Goal: Task Accomplishment & Management: Use online tool/utility

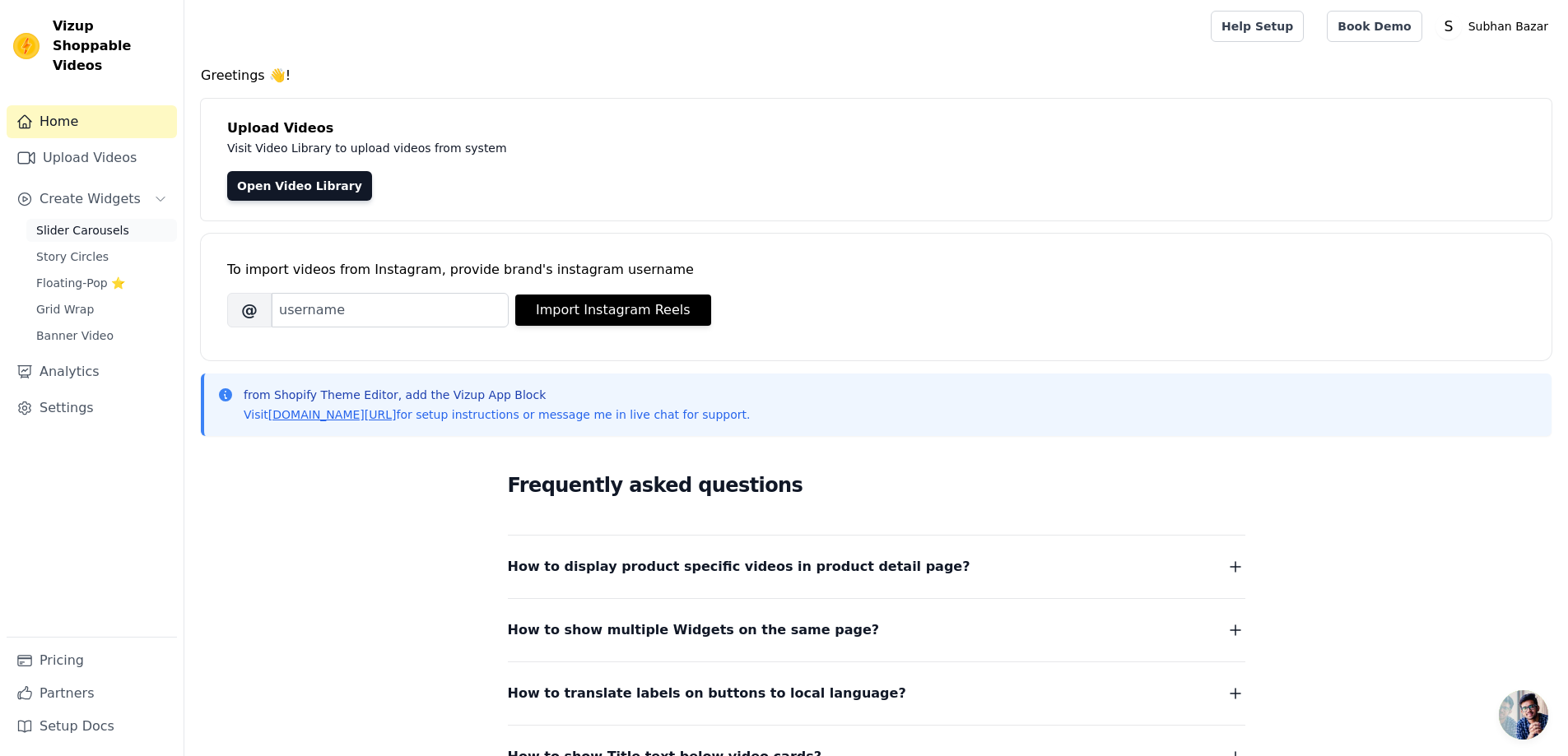
click at [123, 219] on link "Slider Carousels" at bounding box center [101, 230] width 151 height 23
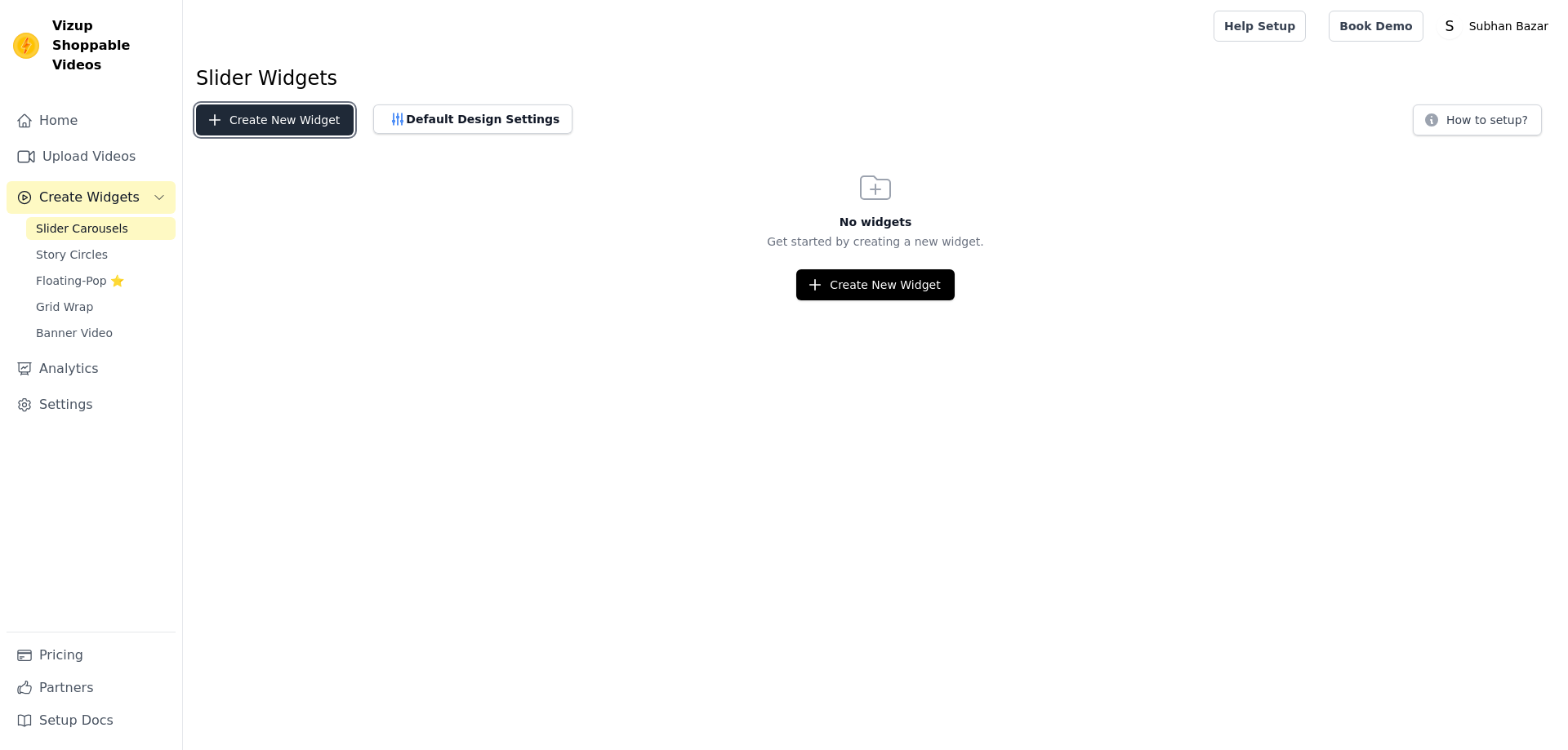
click at [285, 121] on button "Create New Widget" at bounding box center [274, 120] width 157 height 31
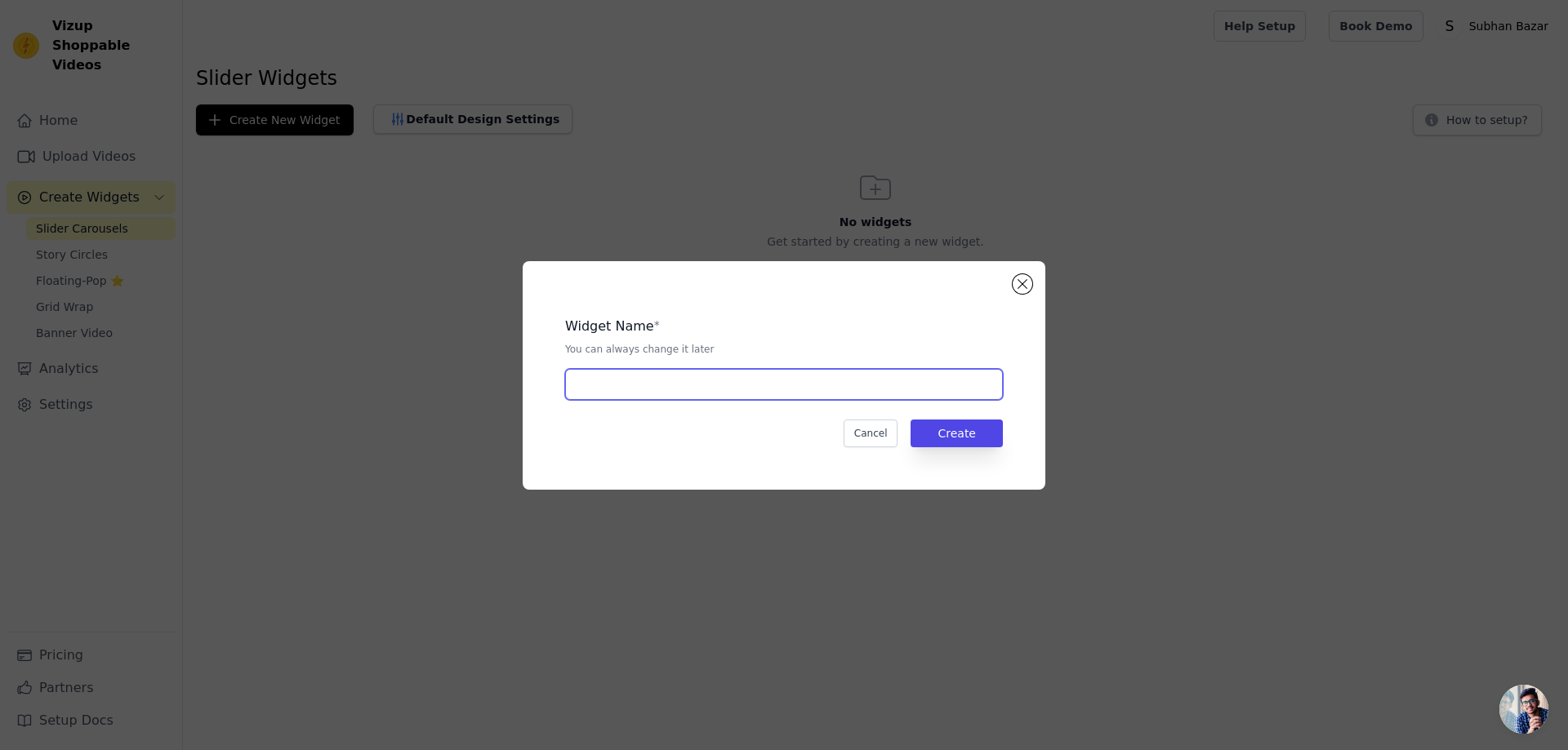
click at [665, 397] on input "text" at bounding box center [784, 385] width 437 height 31
type input "reviews slider"
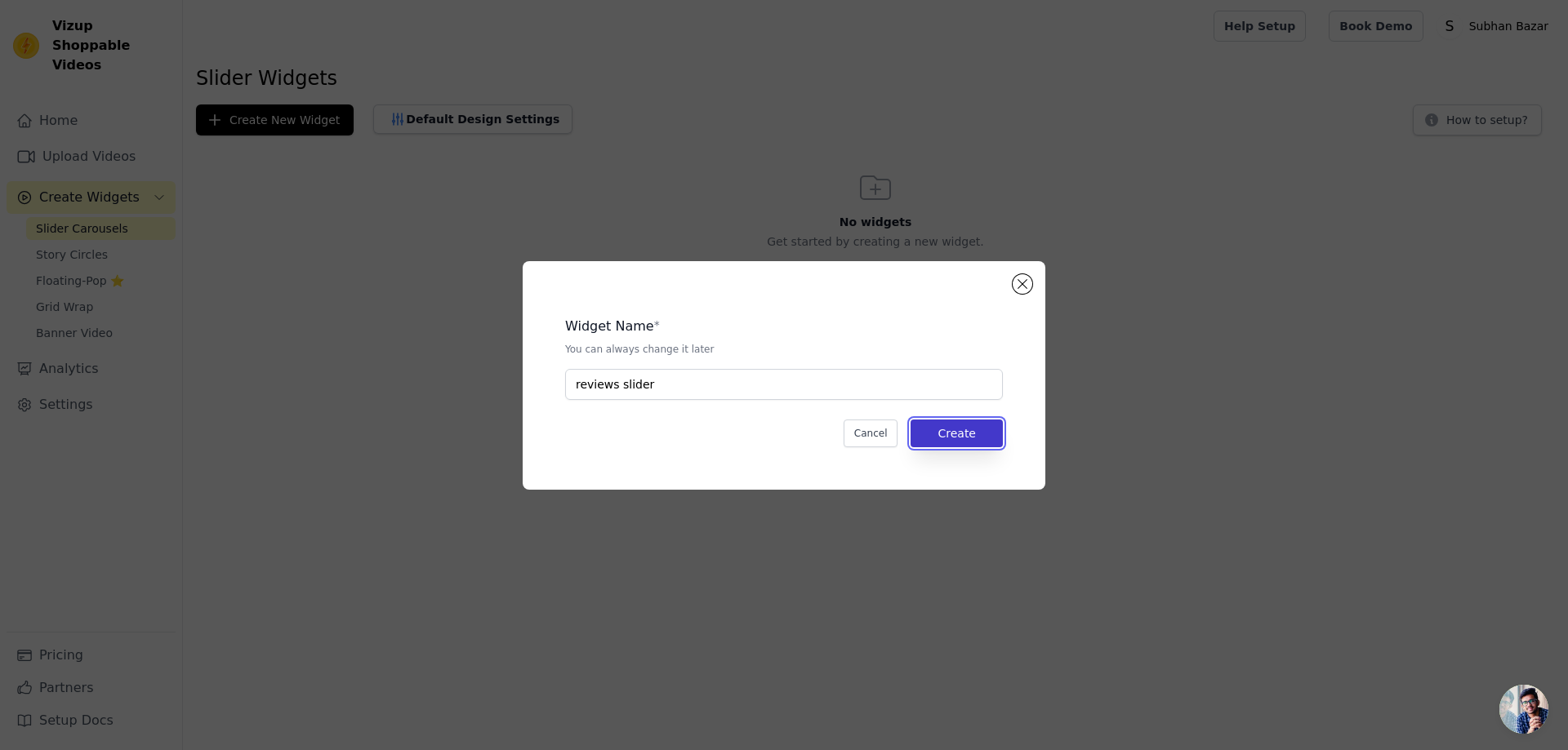
click at [961, 434] on button "Create" at bounding box center [956, 433] width 92 height 27
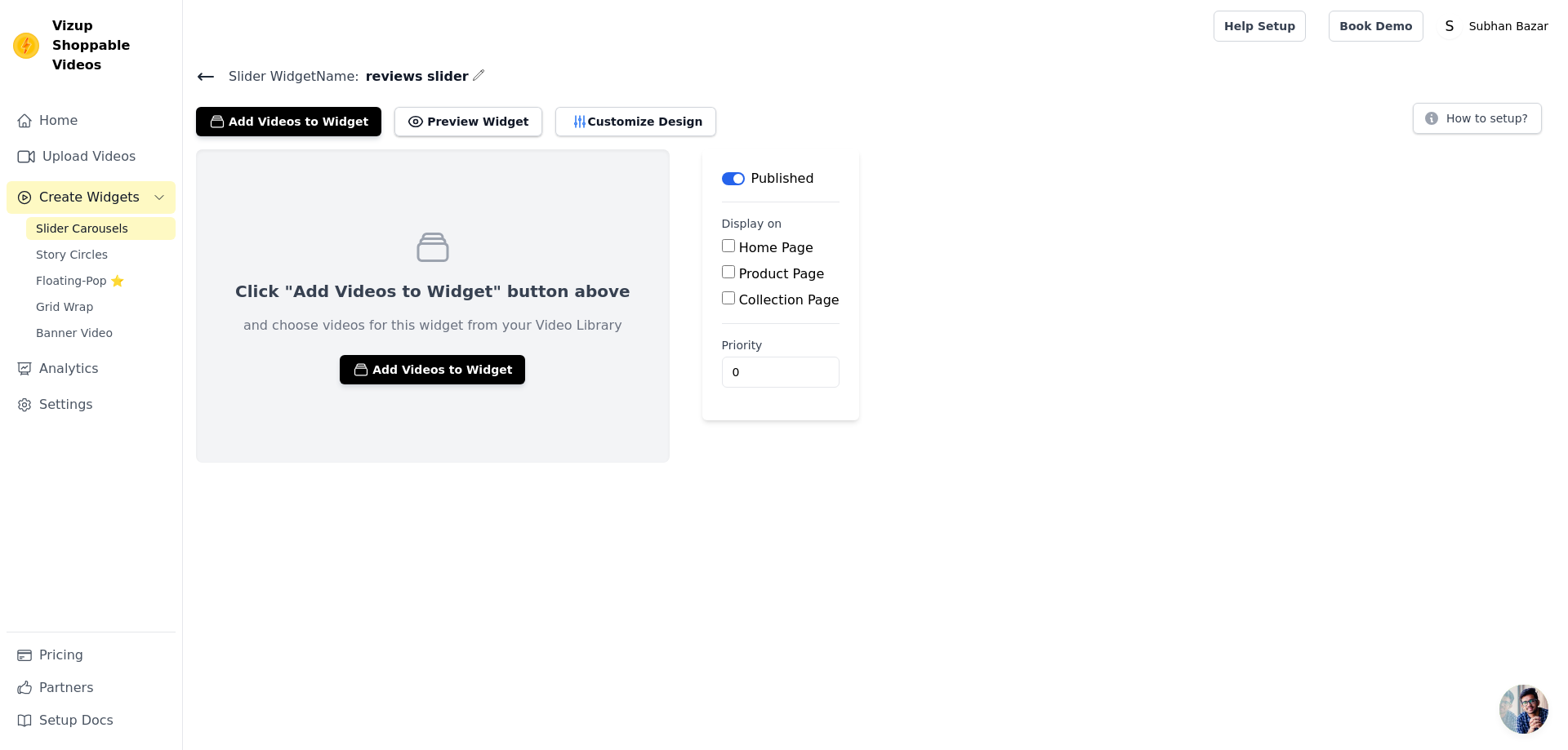
click at [722, 250] on input "Home Page" at bounding box center [728, 245] width 13 height 13
checkbox input "true"
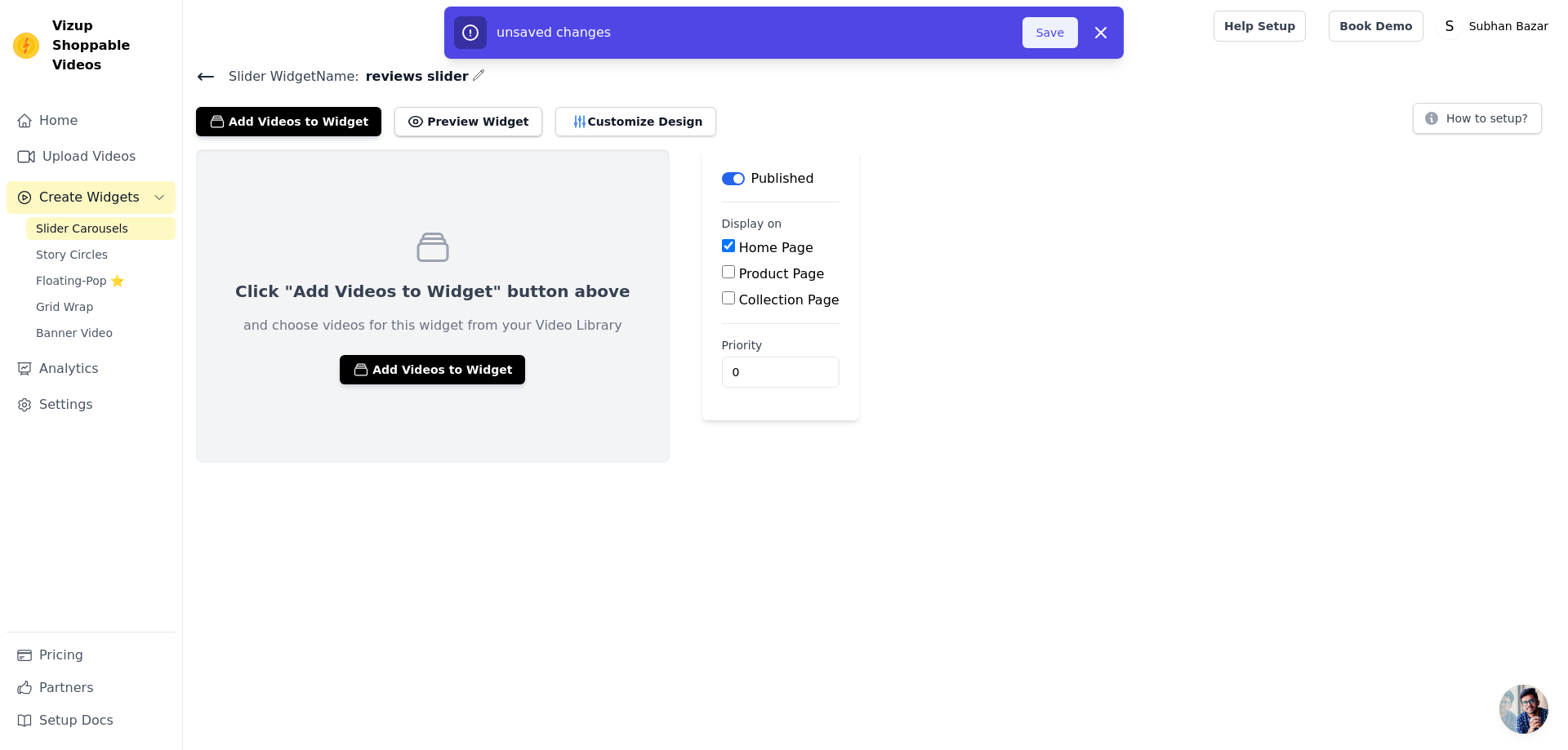
click at [1045, 33] on button "Save" at bounding box center [1050, 33] width 56 height 31
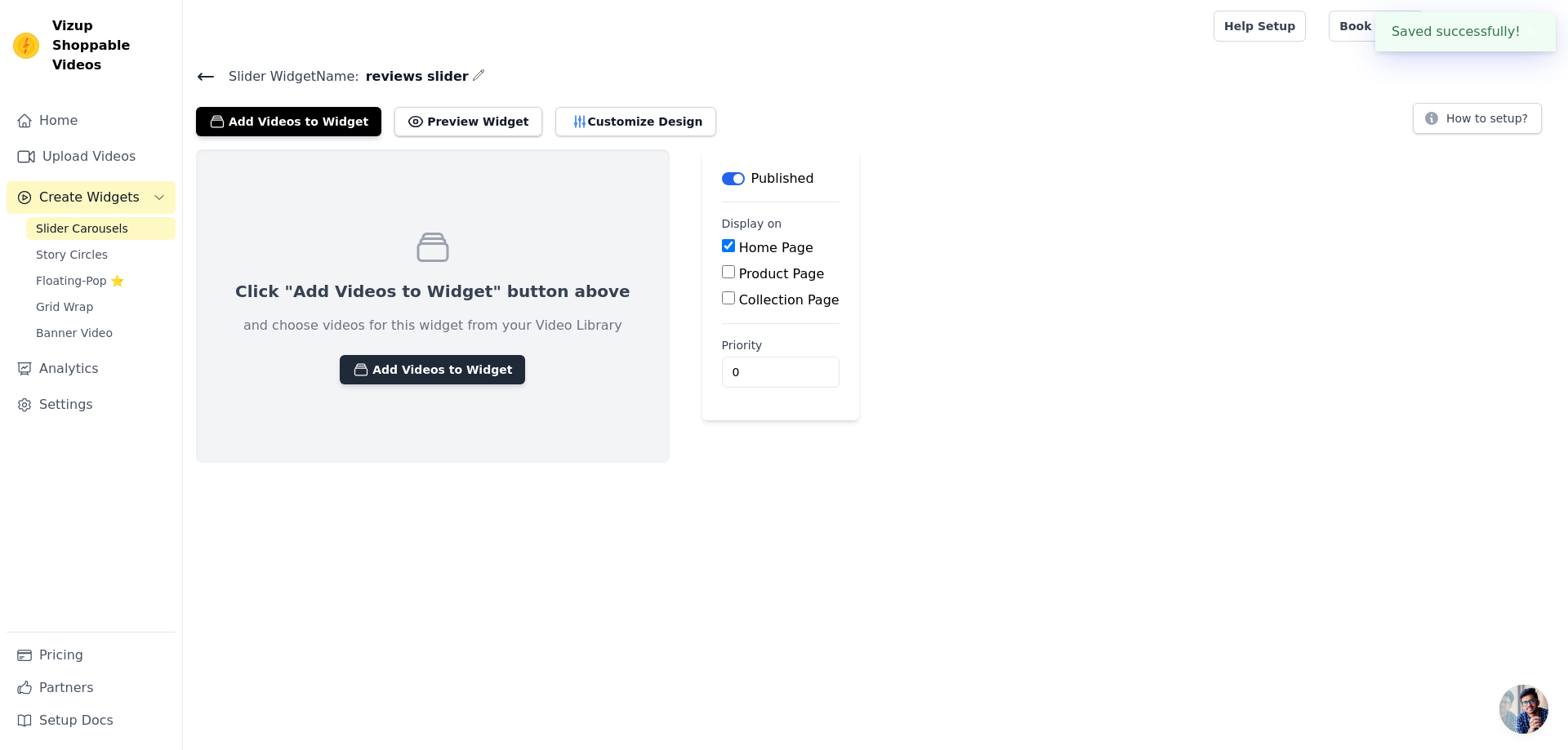
click at [385, 373] on button "Add Videos to Widget" at bounding box center [432, 369] width 186 height 29
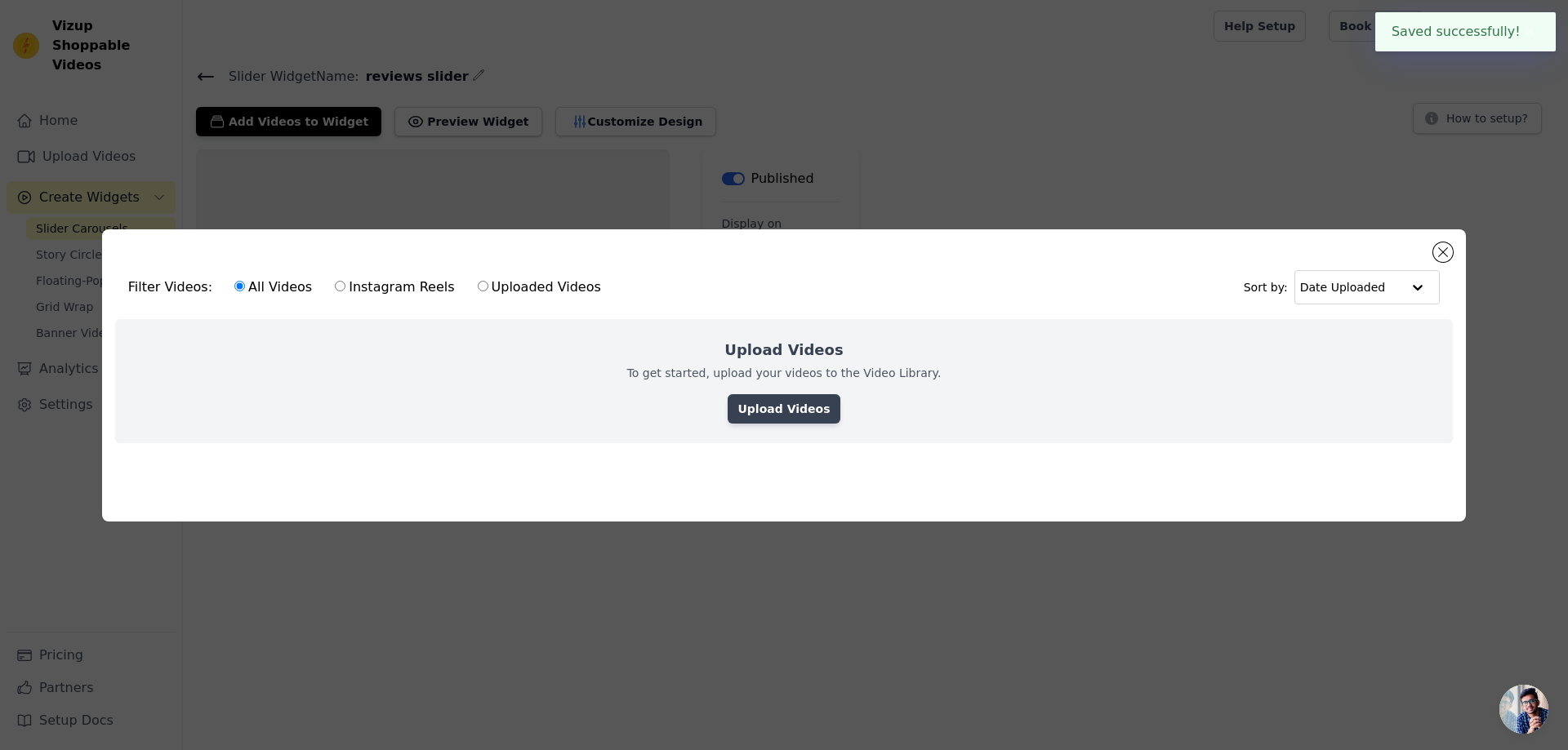
click at [753, 405] on link "Upload Videos" at bounding box center [784, 409] width 112 height 29
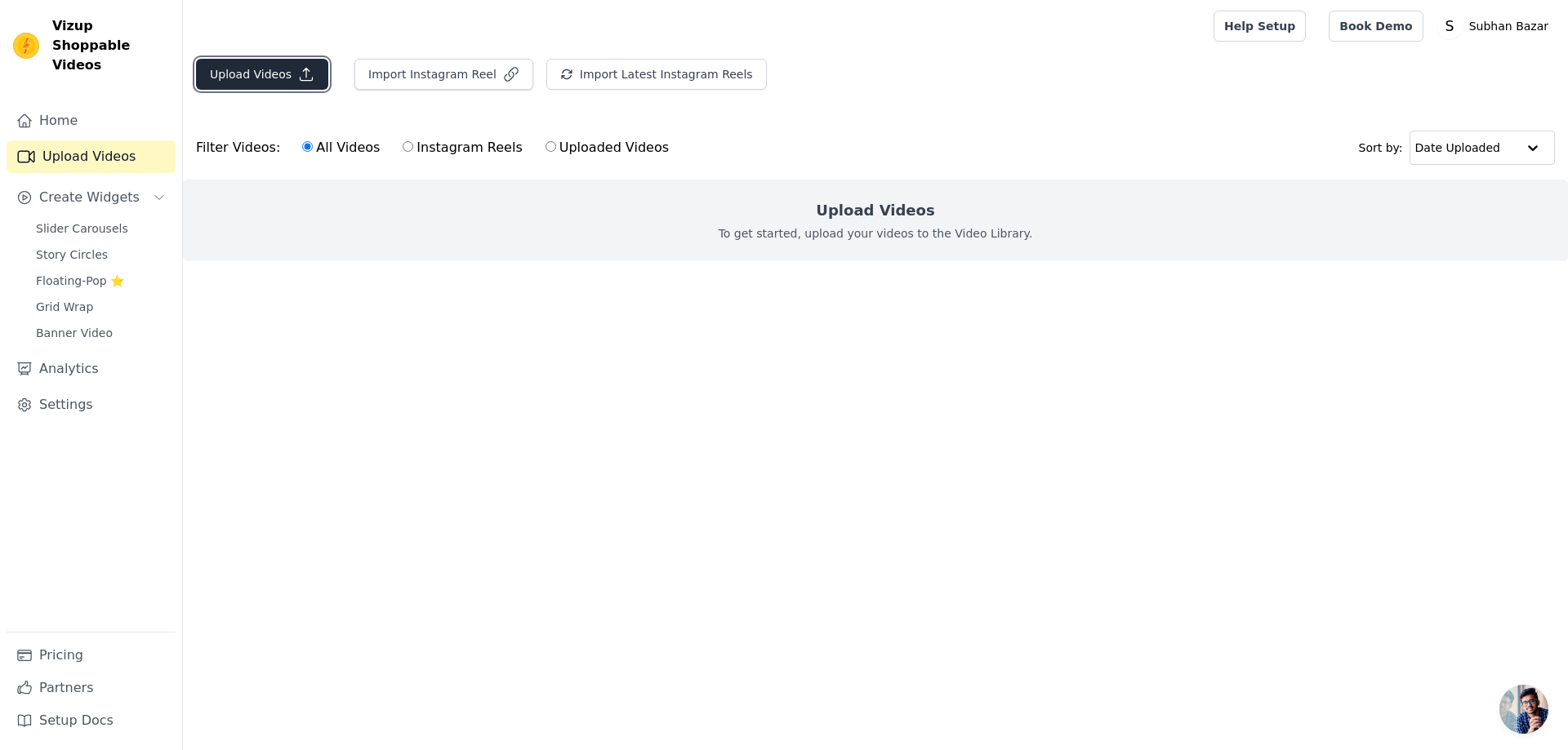
click at [282, 74] on button "Upload Videos" at bounding box center [262, 74] width 132 height 31
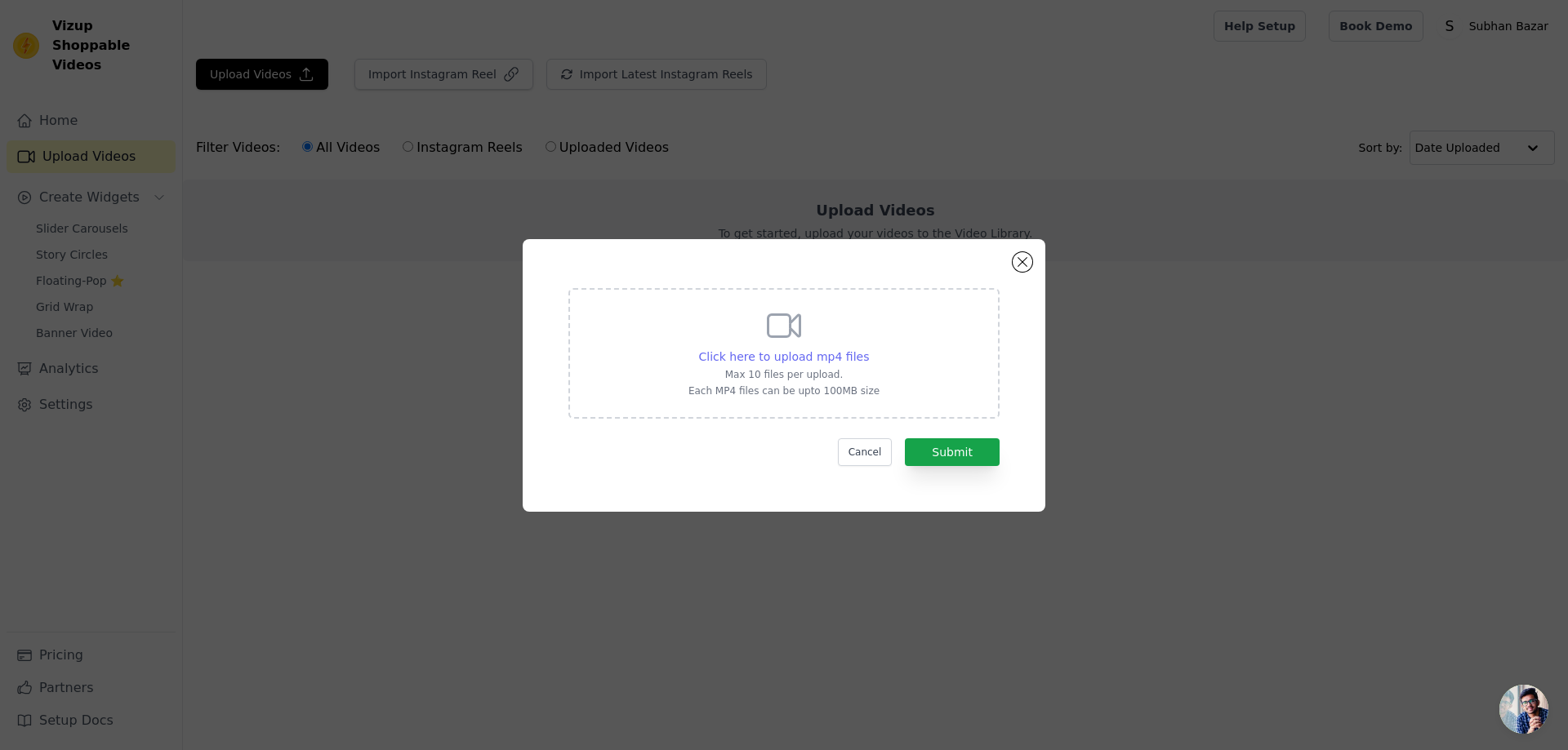
click at [843, 356] on span "Click here to upload mp4 files" at bounding box center [784, 357] width 171 height 13
click at [868, 349] on input "Click here to upload mp4 files Max 10 files per upload. Each MP4 files can be u…" at bounding box center [868, 348] width 1 height 1
type input "C:\fakepath\[DATE] customer review - Made with Clipchamp.mp4"
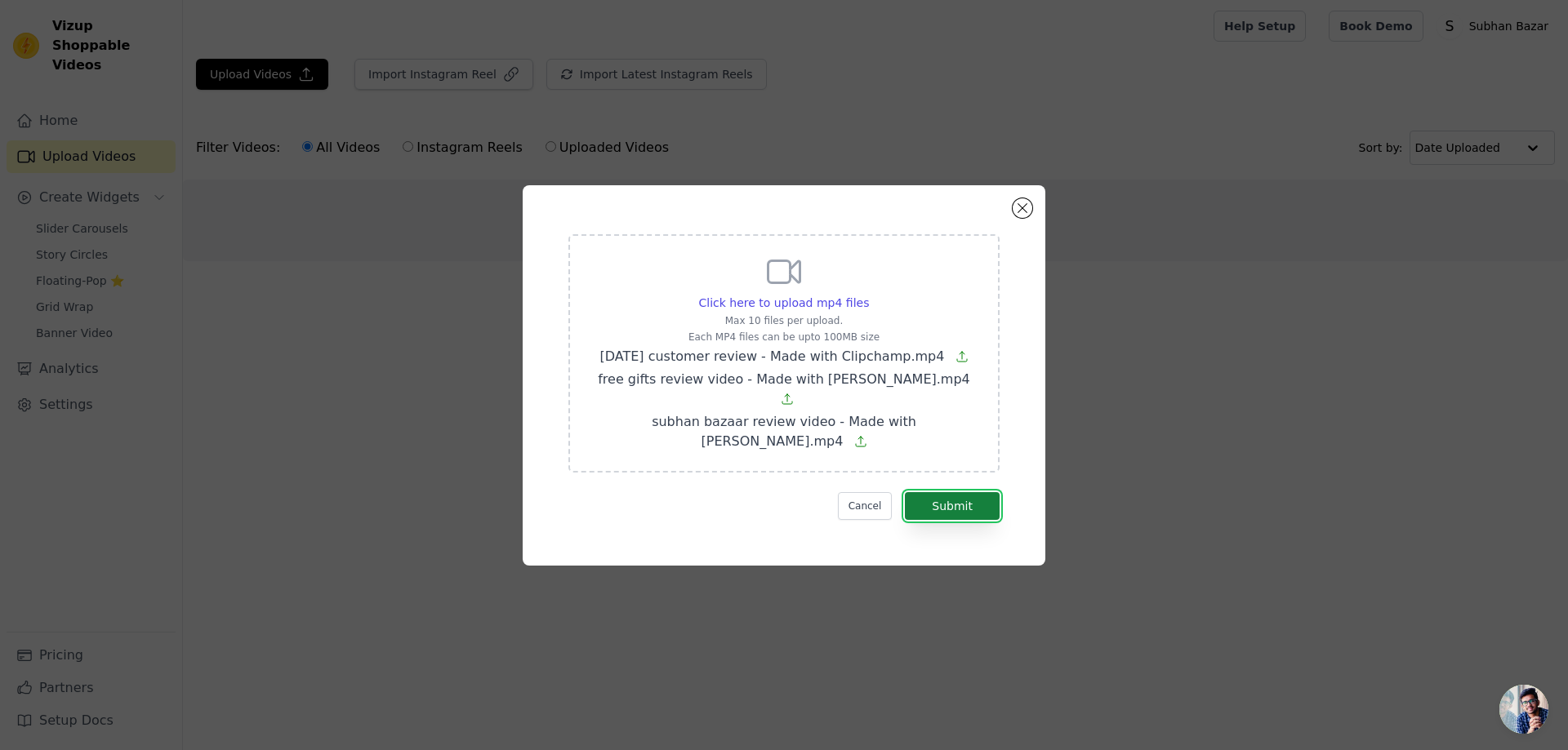
click at [934, 494] on button "Submit" at bounding box center [952, 506] width 95 height 27
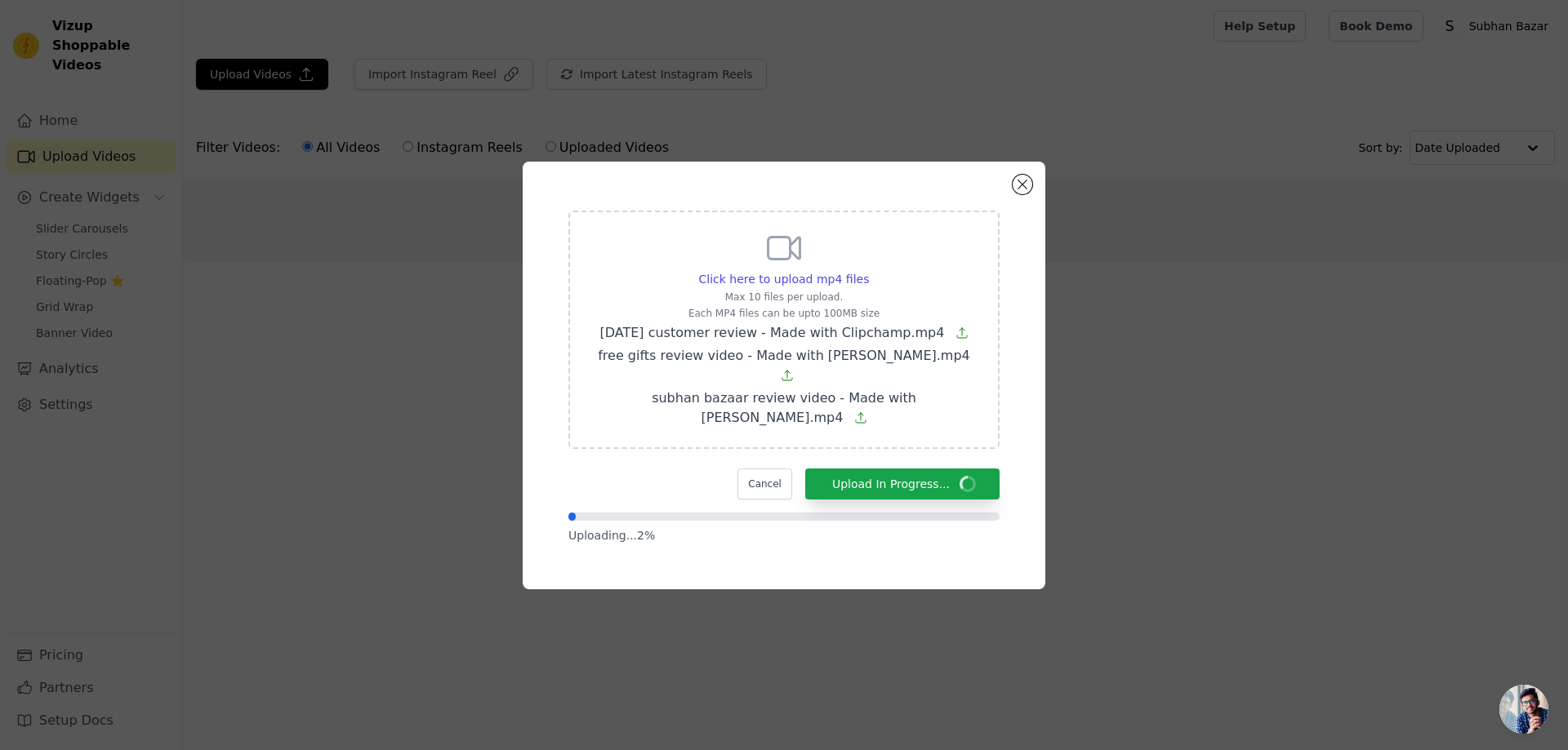
click at [683, 486] on form "Click here to upload mp4 files Max 10 files per upload. Each MP4 files can be u…" at bounding box center [784, 377] width 431 height 333
click at [631, 217] on div "Click here to upload mp4 files Max 10 files per upload. Each MP4 files can be u…" at bounding box center [784, 375] width 464 height 369
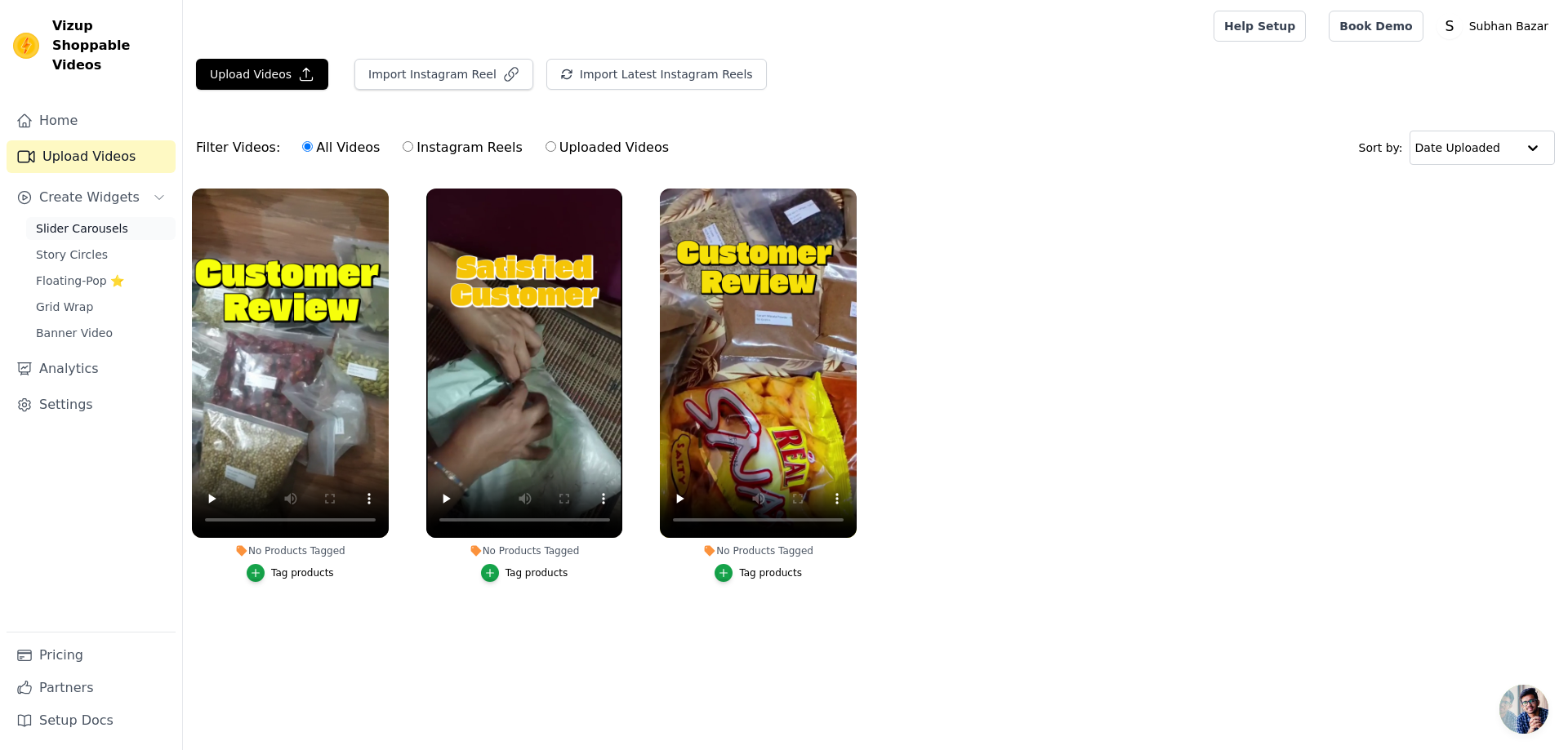
click at [87, 221] on span "Slider Carousels" at bounding box center [82, 229] width 92 height 16
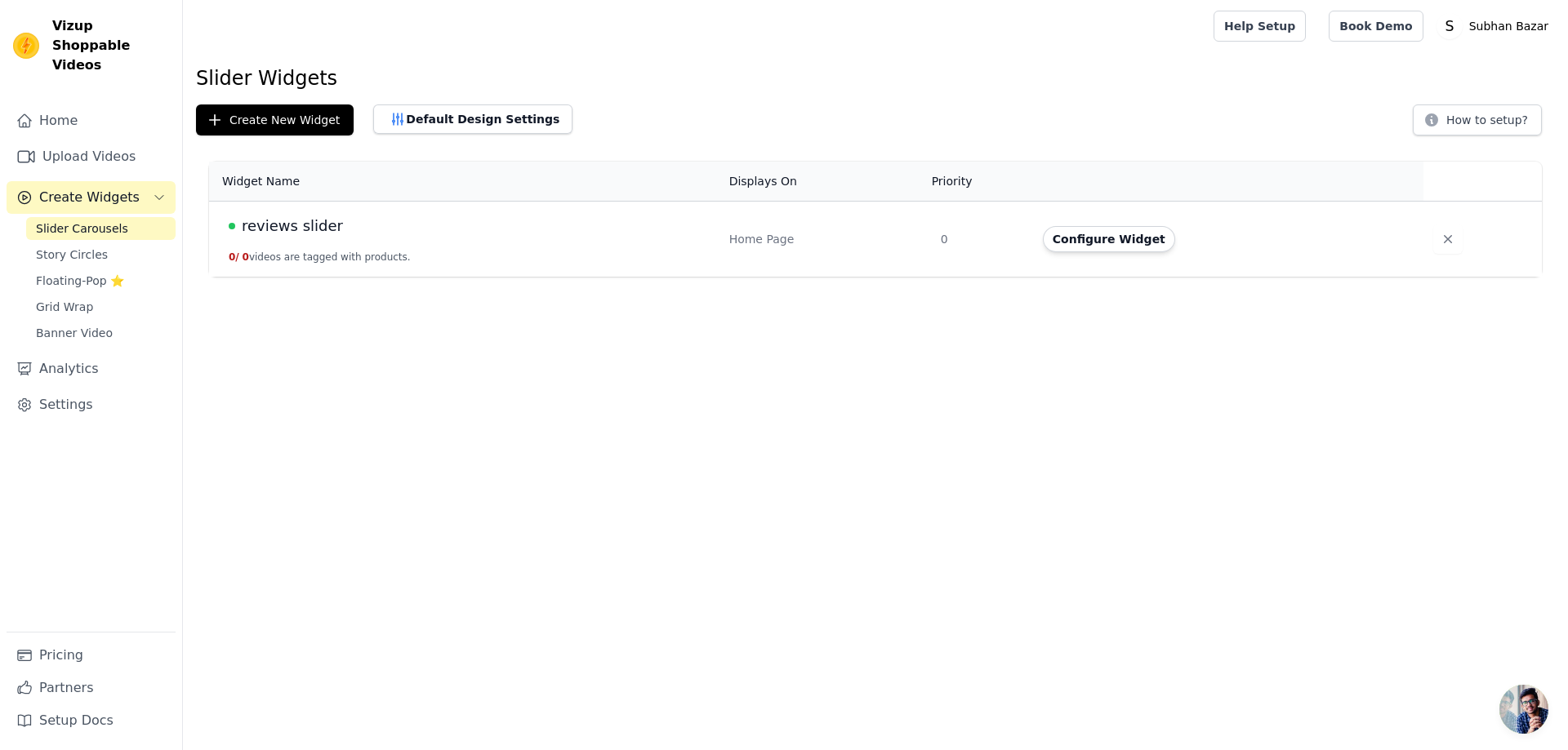
click at [293, 222] on span "reviews slider" at bounding box center [292, 226] width 101 height 23
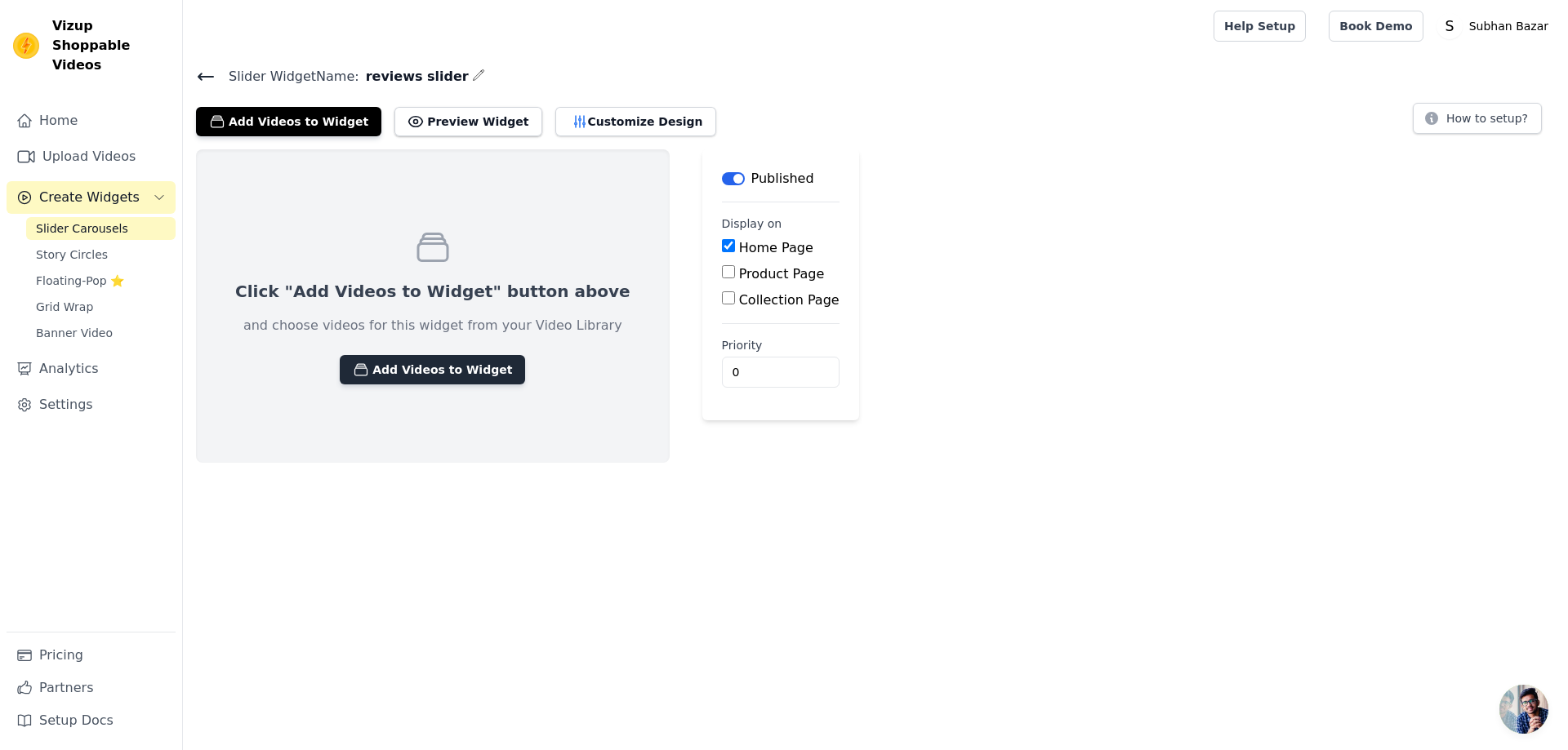
click at [458, 373] on button "Add Videos to Widget" at bounding box center [432, 369] width 186 height 29
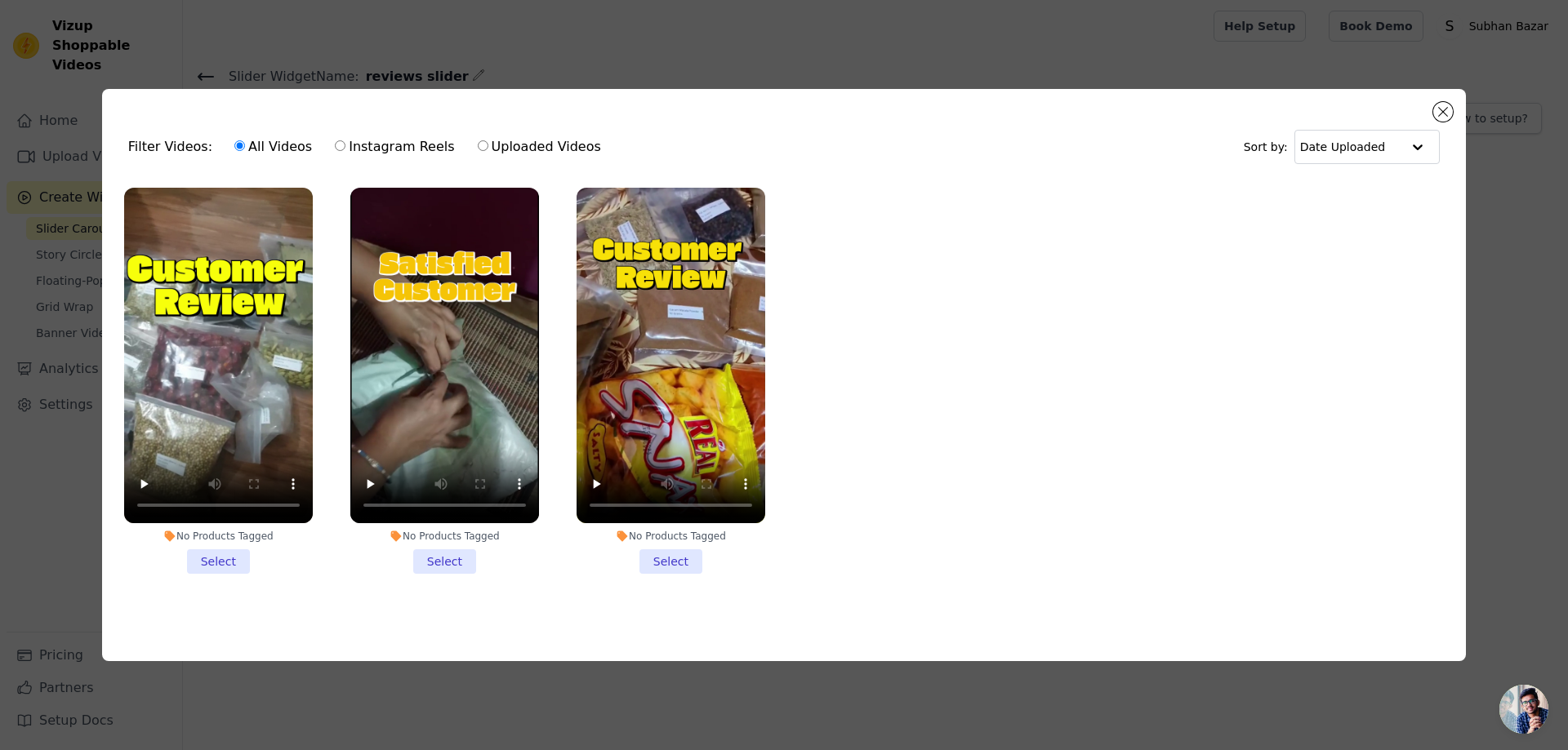
click at [223, 557] on li "No Products Tagged Select" at bounding box center [218, 381] width 189 height 386
click at [0, 0] on input "No Products Tagged Select" at bounding box center [0, 0] width 0 height 0
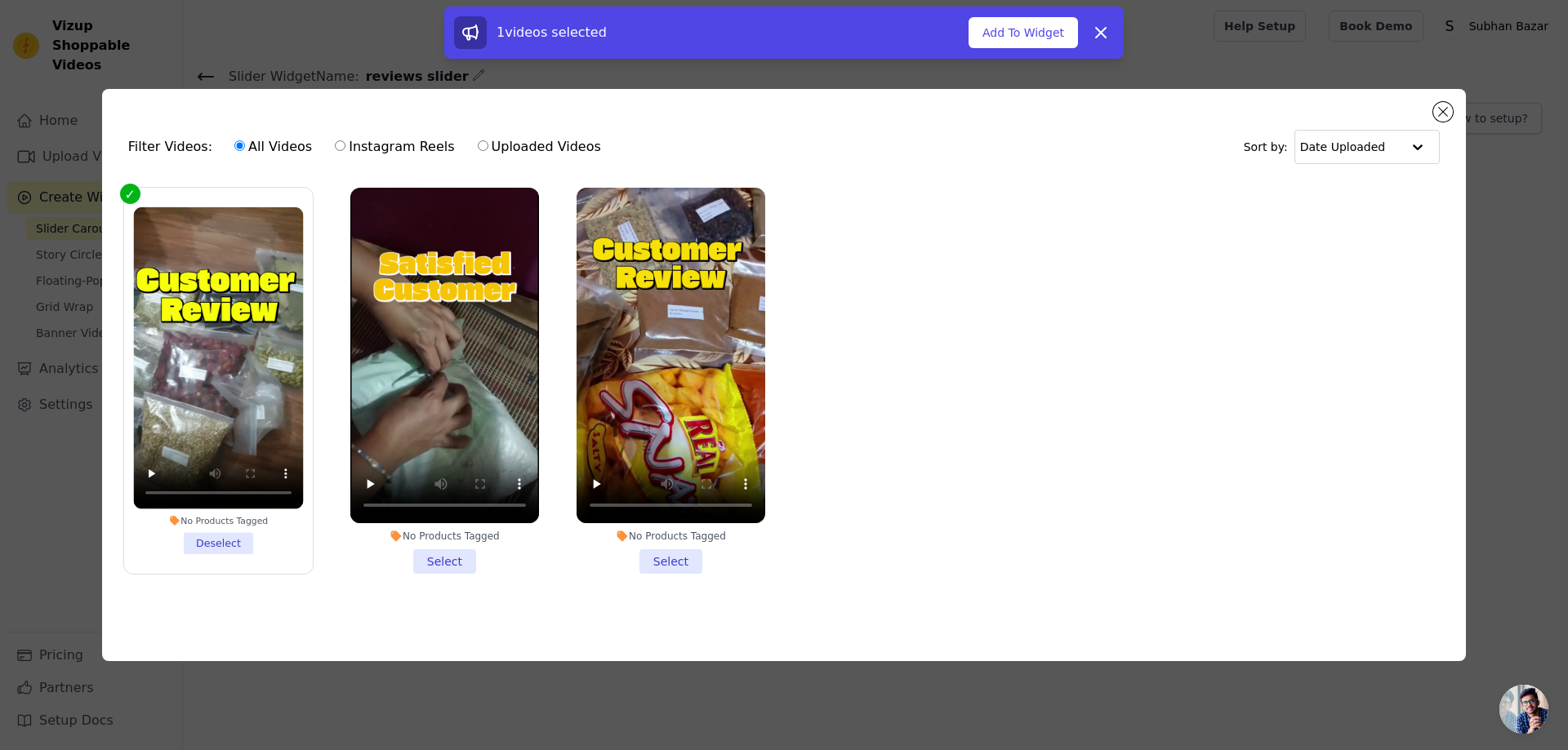
click at [448, 558] on li "No Products Tagged Select" at bounding box center [445, 381] width 189 height 386
click at [0, 0] on input "No Products Tagged Select" at bounding box center [0, 0] width 0 height 0
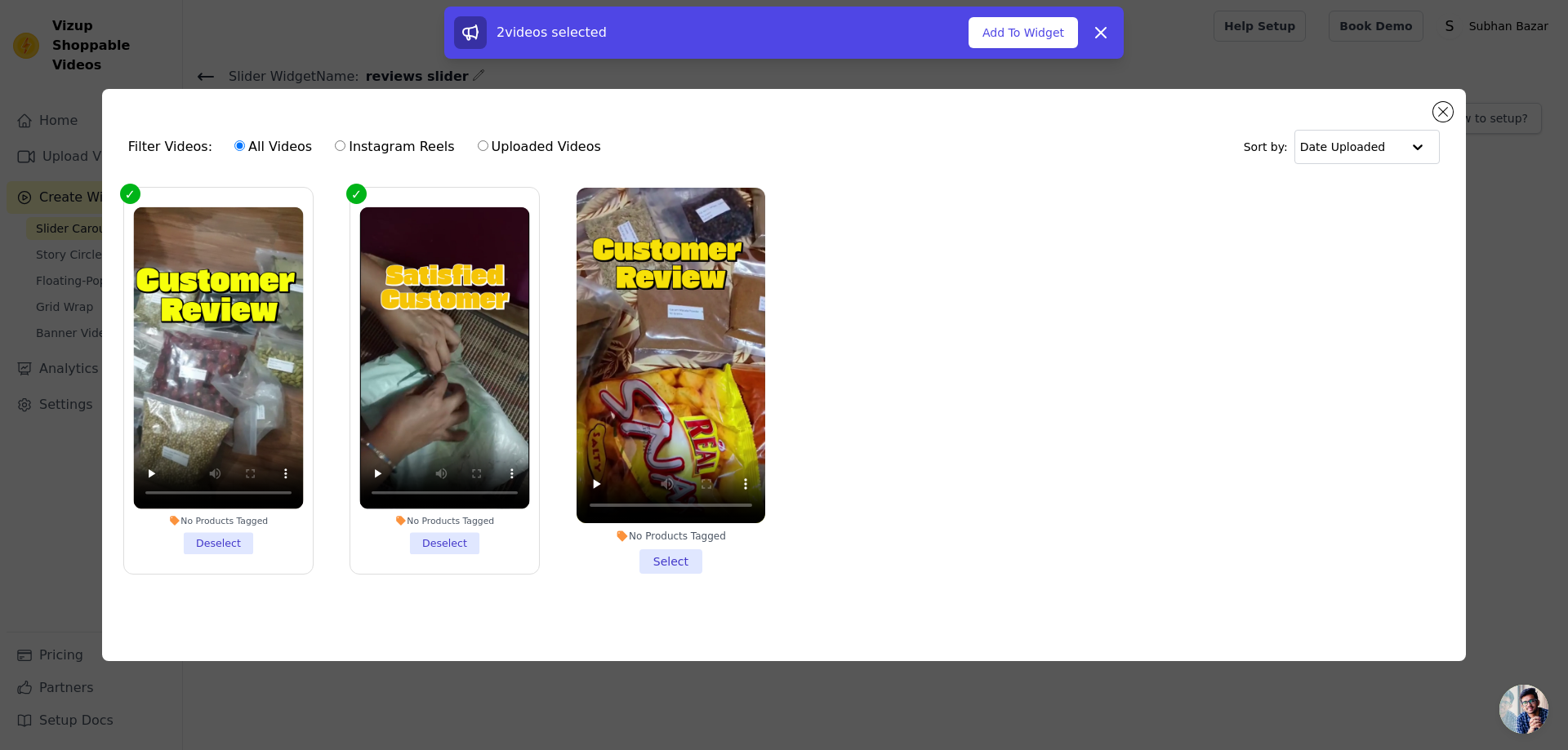
click at [652, 561] on li "No Products Tagged Select" at bounding box center [671, 381] width 189 height 386
click at [0, 0] on input "No Products Tagged Select" at bounding box center [0, 0] width 0 height 0
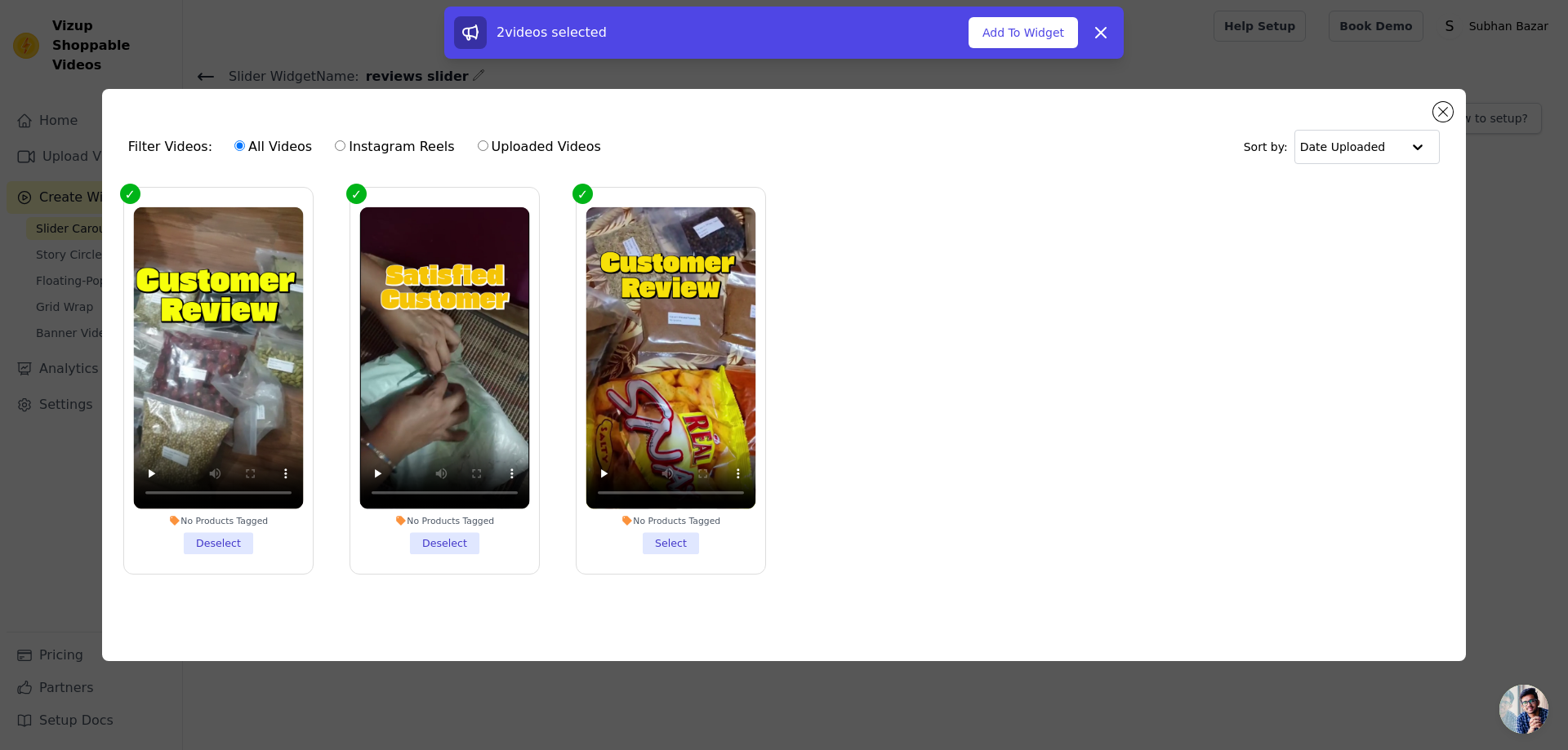
click at [674, 561] on label "No Products Tagged Select" at bounding box center [670, 381] width 190 height 387
click at [0, 0] on input "No Products Tagged Select" at bounding box center [0, 0] width 0 height 0
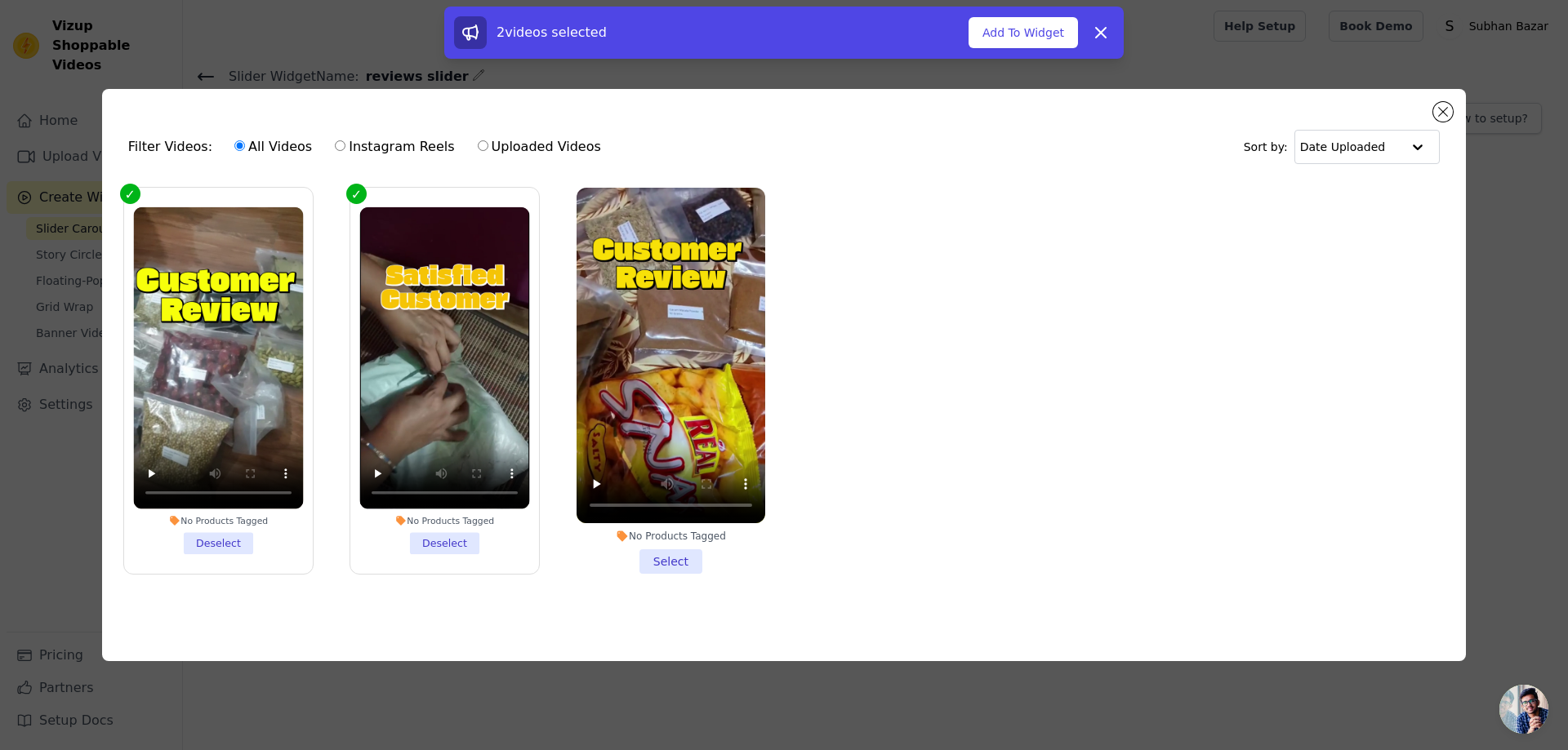
click at [675, 567] on li "No Products Tagged Select" at bounding box center [671, 381] width 189 height 386
click at [0, 0] on input "No Products Tagged Select" at bounding box center [0, 0] width 0 height 0
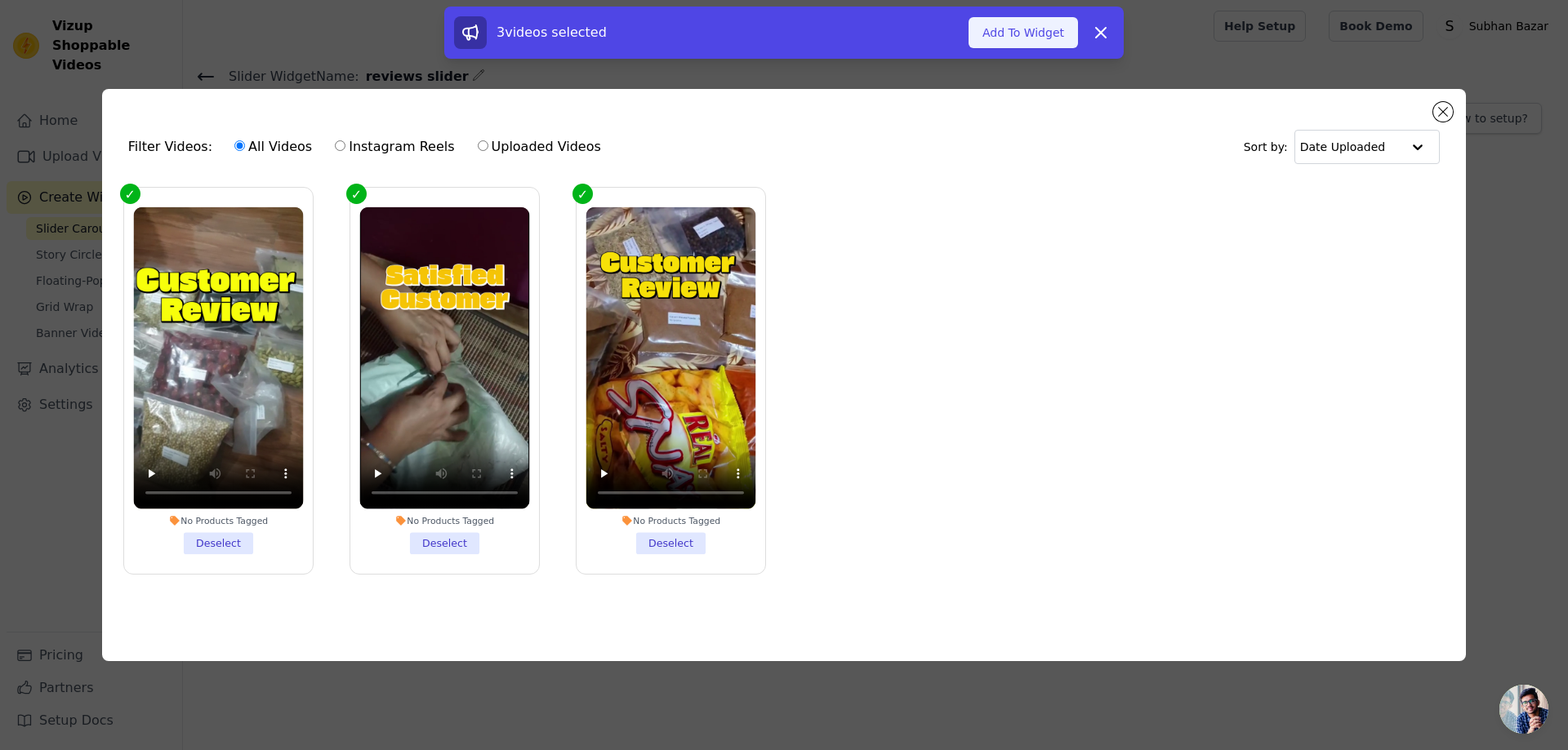
click at [1004, 40] on button "Add To Widget" at bounding box center [1022, 33] width 109 height 31
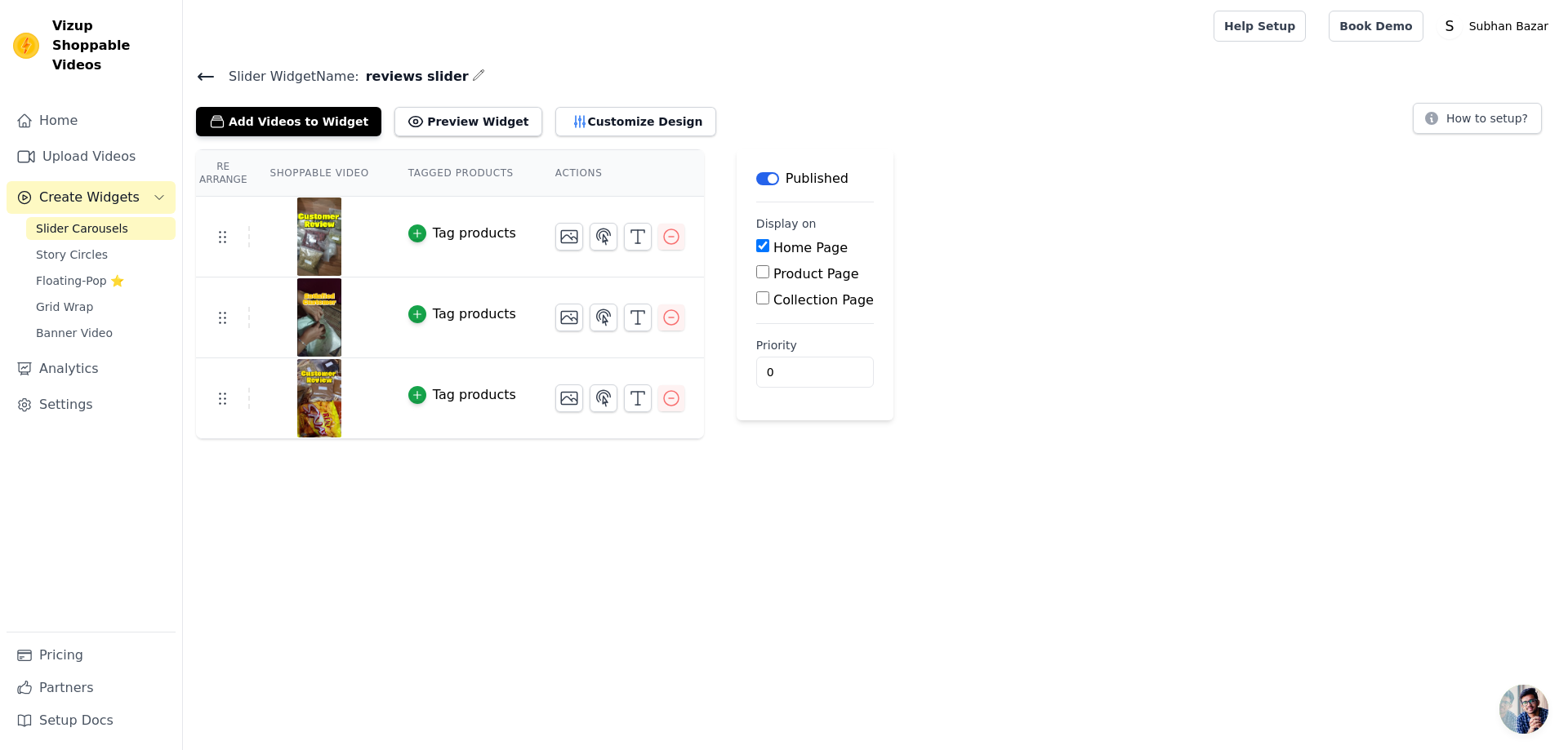
click at [212, 74] on icon at bounding box center [205, 76] width 20 height 20
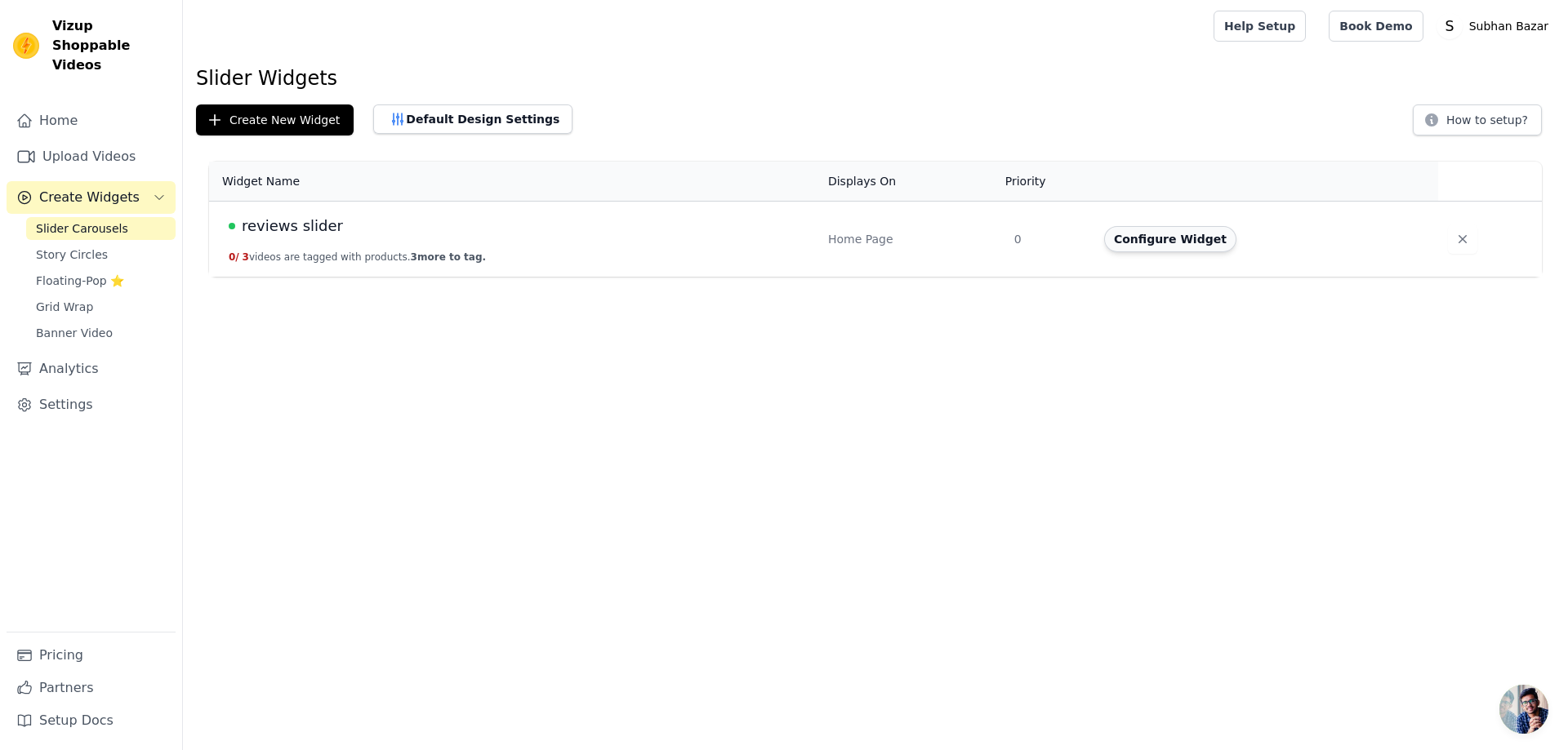
click at [1183, 244] on button "Configure Widget" at bounding box center [1170, 239] width 132 height 26
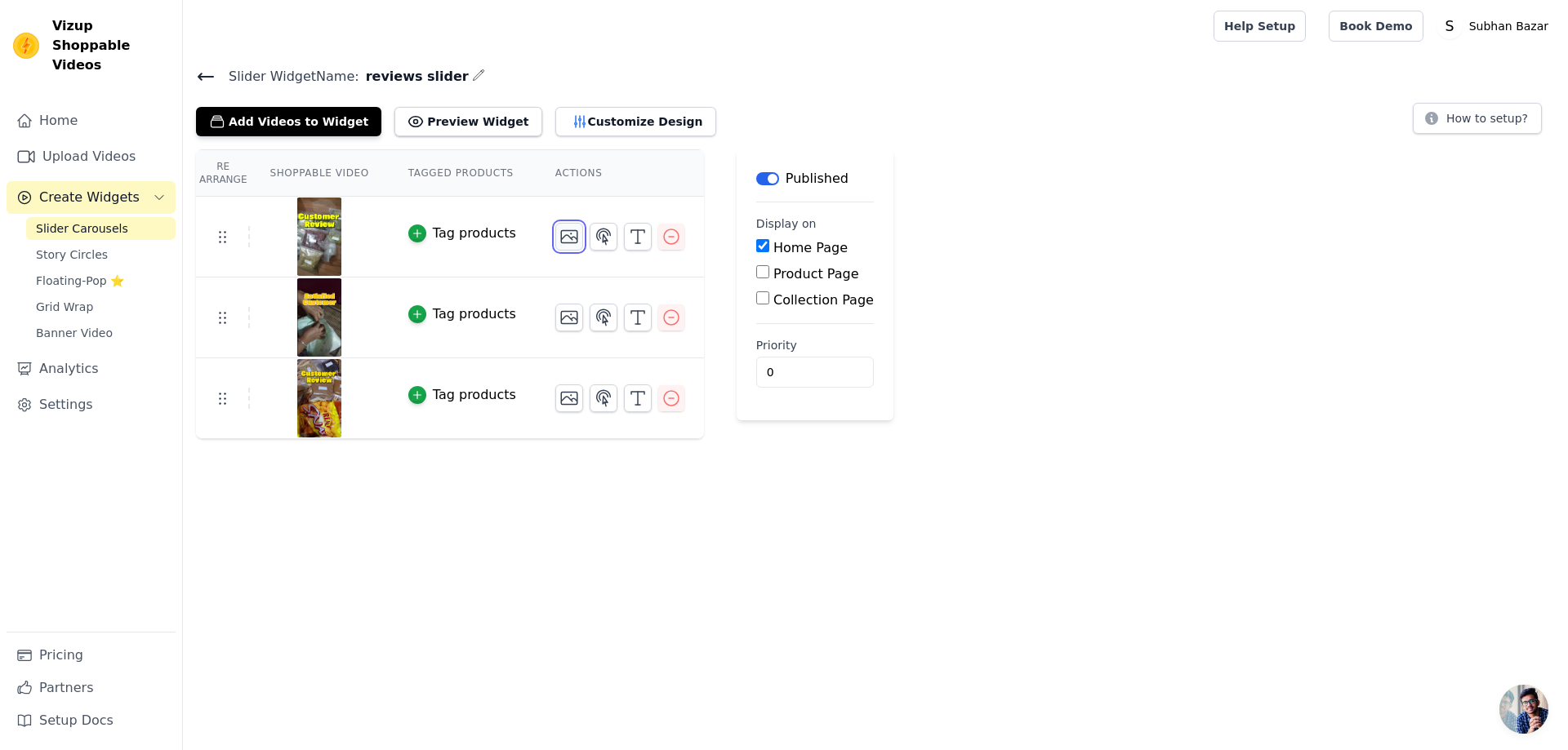
click at [559, 239] on icon "button" at bounding box center [569, 236] width 20 height 20
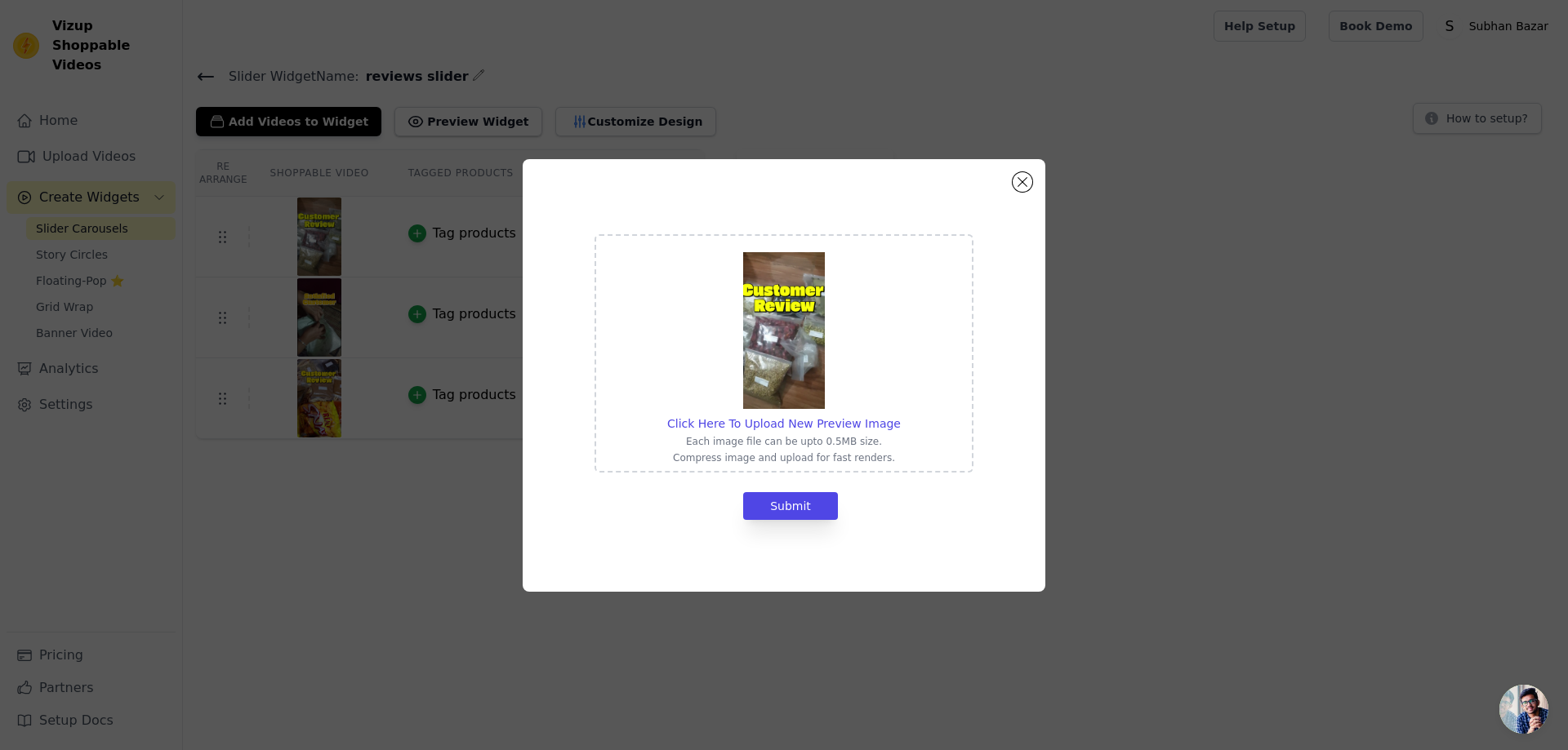
click at [780, 353] on img at bounding box center [784, 331] width 82 height 156
click at [900, 415] on input "Click Here To Upload New Preview Image Each image file can be upto 0.5MB size. …" at bounding box center [900, 415] width 1 height 1
click at [1027, 180] on button "Close modal" at bounding box center [1022, 182] width 20 height 20
click at [1016, 192] on div "Re Arrange Shoppable Video Tagged Products Actions Tag products Click Here To U…" at bounding box center [876, 294] width 1385 height 290
click at [1024, 176] on div "Re Arrange Shoppable Video Tagged Products Actions Tag products Click Here To U…" at bounding box center [876, 294] width 1385 height 290
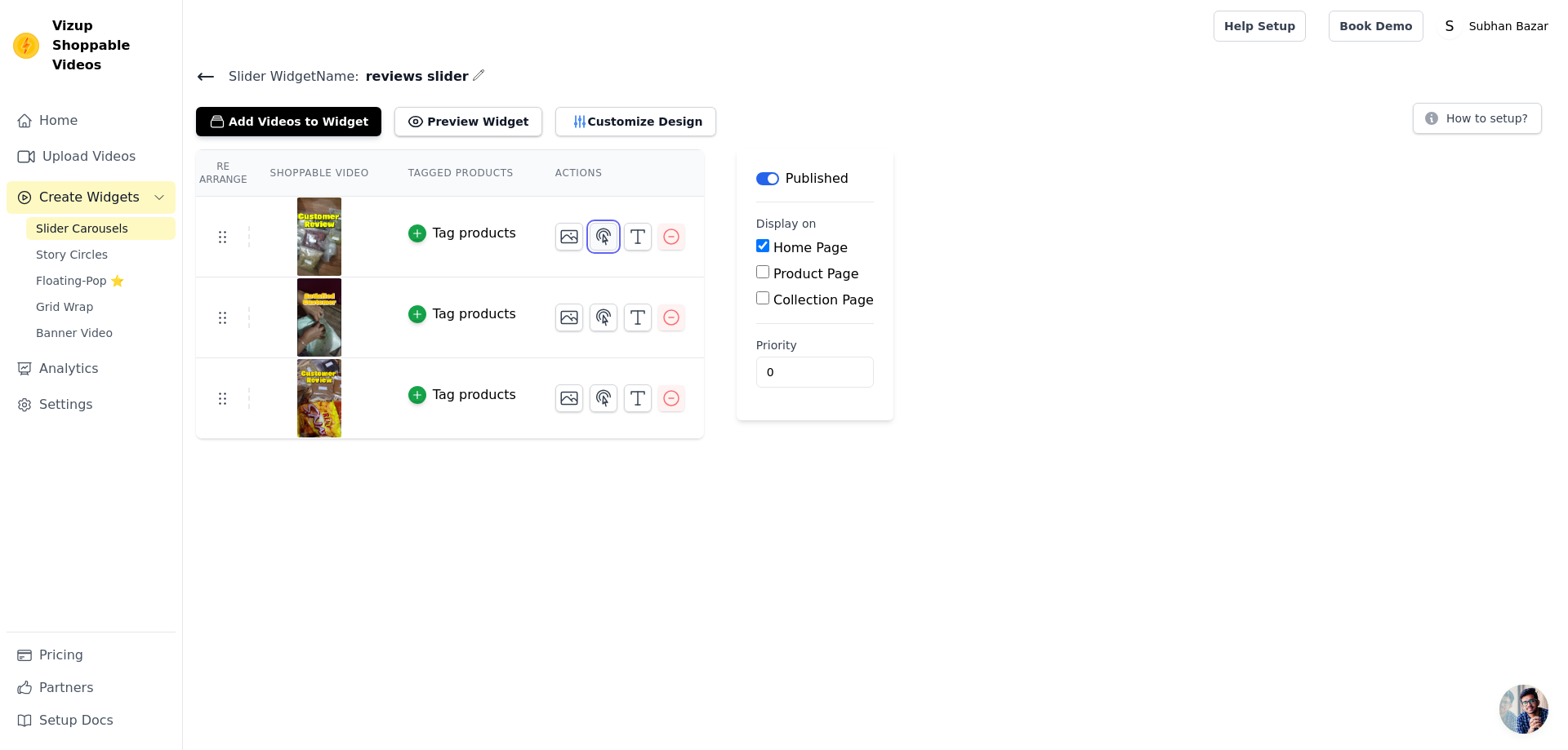
click at [594, 233] on icon "button" at bounding box center [603, 236] width 20 height 20
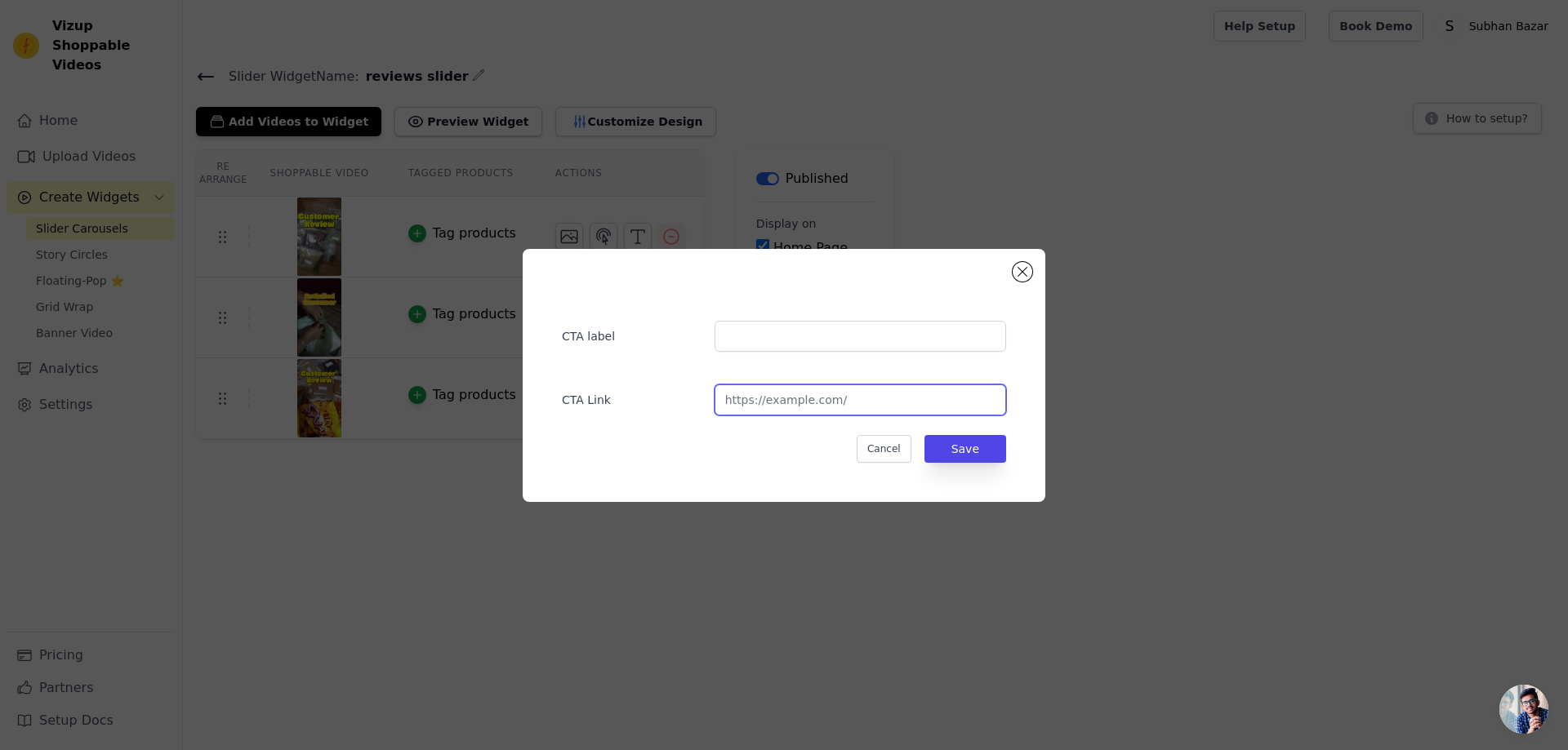
click at [802, 396] on input "url" at bounding box center [860, 400] width 291 height 31
click at [1016, 273] on button "Close modal" at bounding box center [1022, 271] width 20 height 20
